Goal: Task Accomplishment & Management: Use online tool/utility

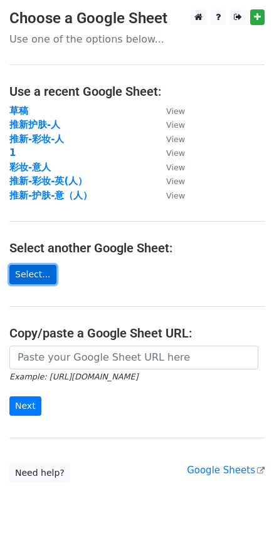
click at [50, 276] on link "Select..." at bounding box center [32, 274] width 47 height 19
click at [28, 273] on link "Select..." at bounding box center [32, 274] width 47 height 19
click at [45, 277] on link "Select..." at bounding box center [32, 274] width 47 height 19
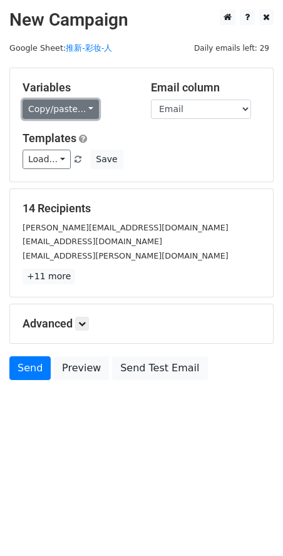
click at [80, 107] on link "Copy/paste..." at bounding box center [61, 109] width 76 height 19
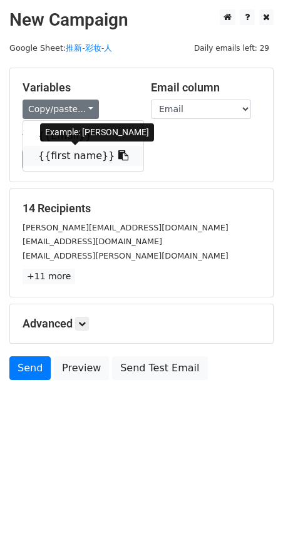
click at [81, 162] on link "{{first name}}" at bounding box center [83, 156] width 120 height 20
